Goal: Task Accomplishment & Management: Manage account settings

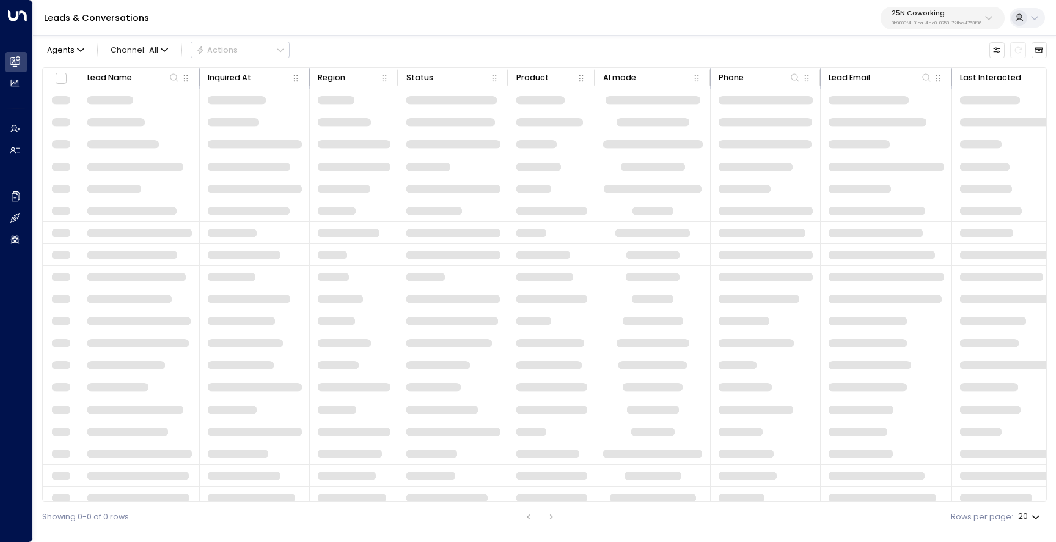
click at [940, 15] on p "25N Coworking" at bounding box center [937, 13] width 90 height 7
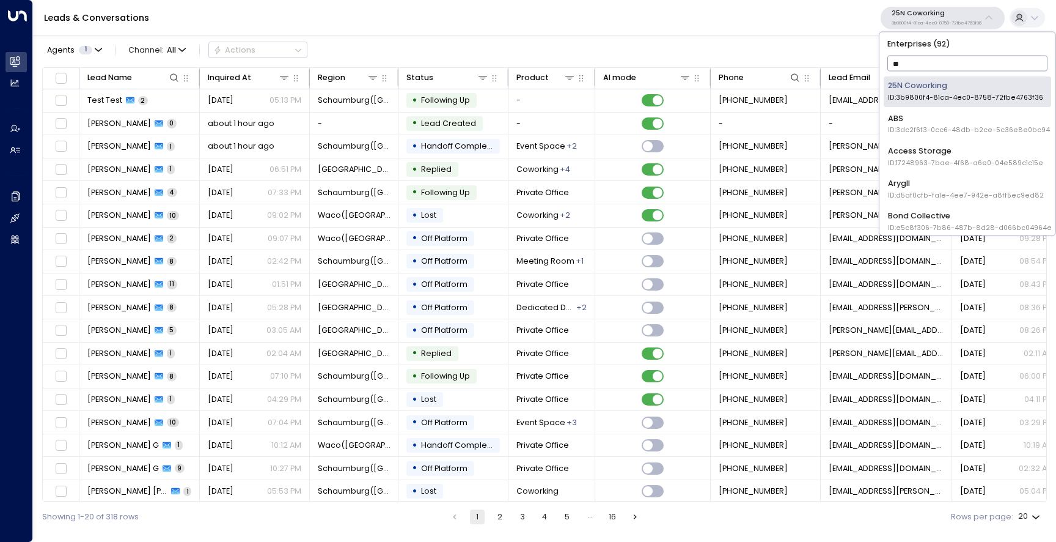
type input "***"
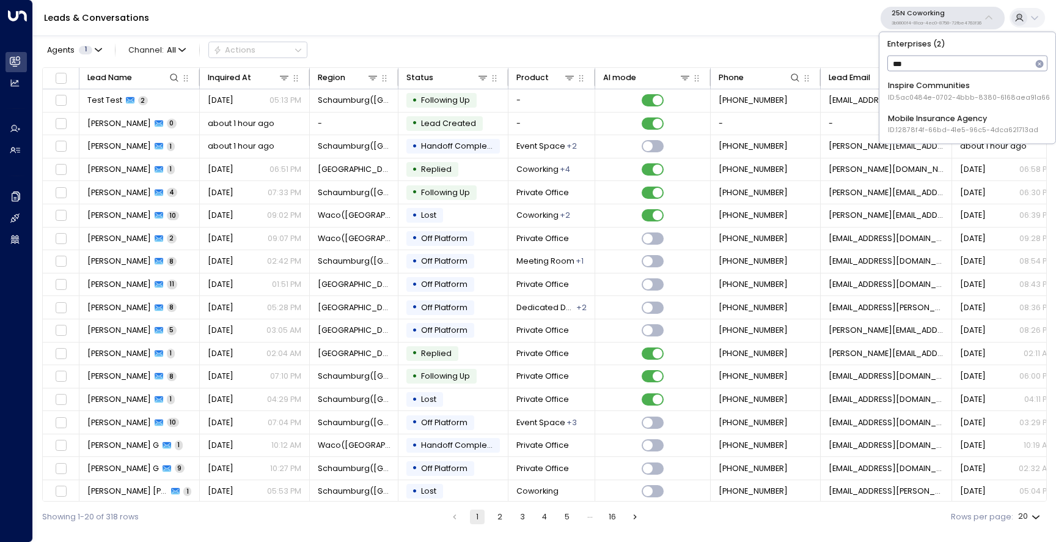
click at [916, 81] on div "Inspire Communities ID: 5ac0484e-0702-4bbb-8380-6168aea91a66" at bounding box center [969, 91] width 162 height 23
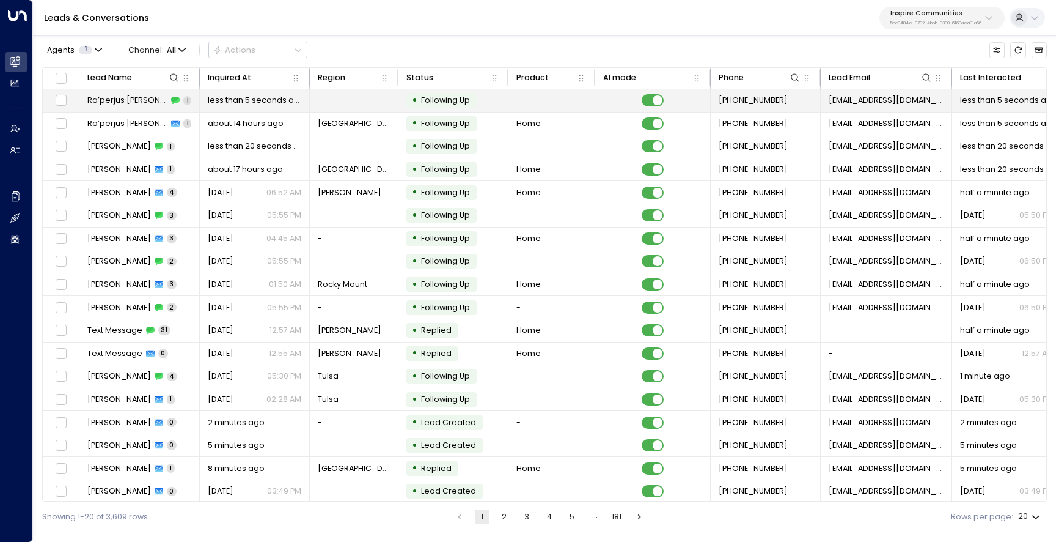
click at [98, 103] on span "Ra’perjus [PERSON_NAME]" at bounding box center [127, 100] width 81 height 11
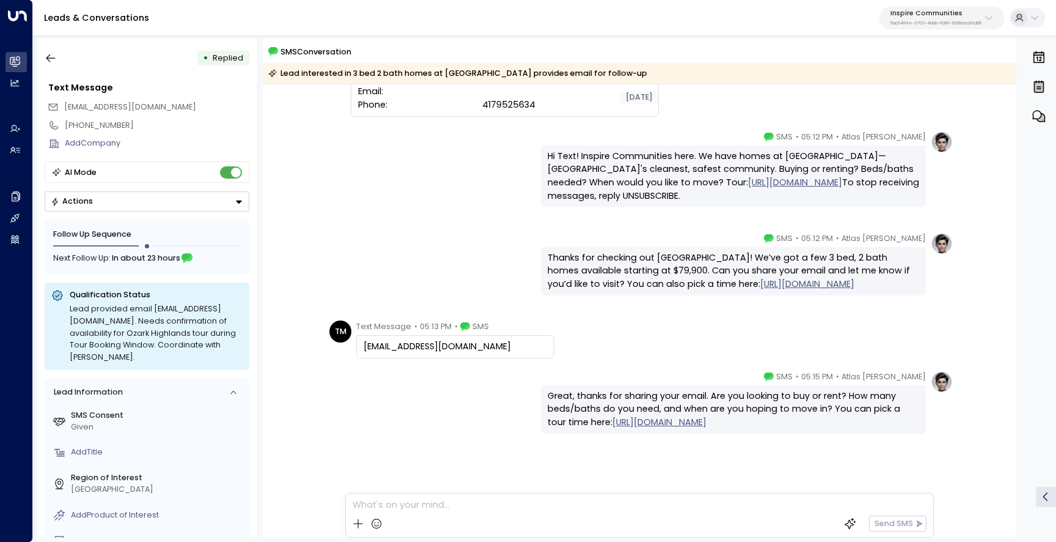
scroll to position [298, 0]
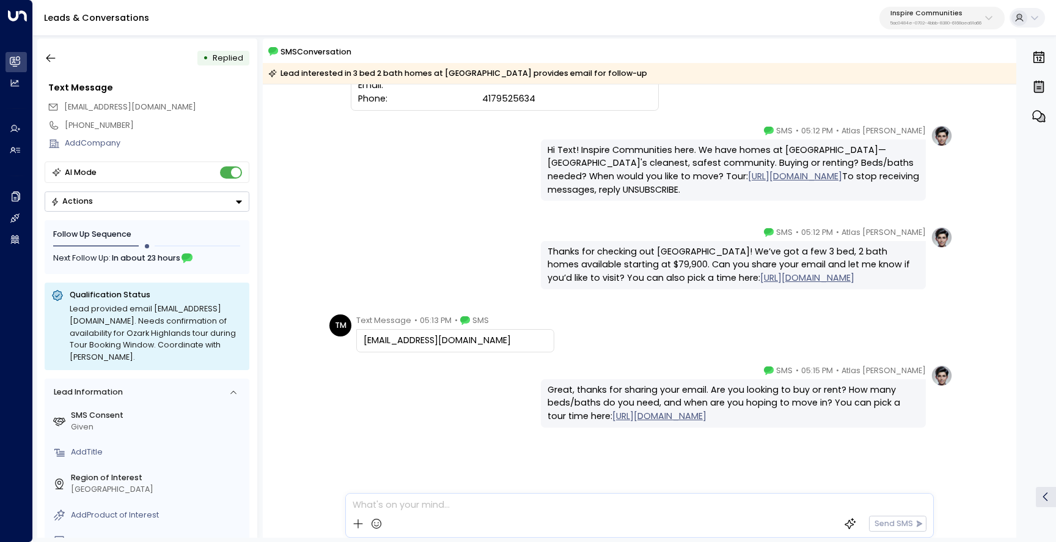
click at [1047, 124] on button "button" at bounding box center [1038, 116] width 21 height 27
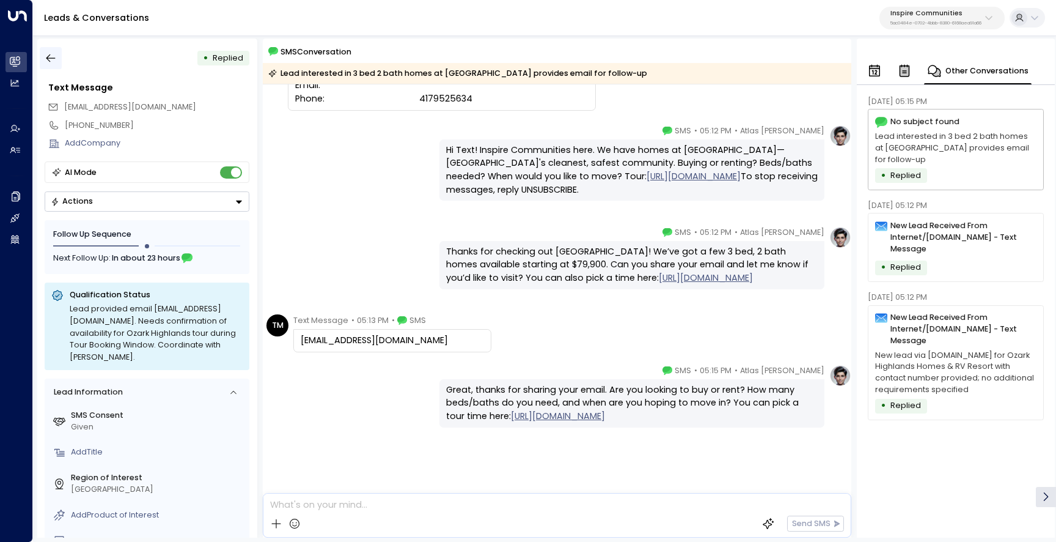
click at [56, 61] on icon "button" at bounding box center [51, 58] width 12 height 12
